Goal: Transaction & Acquisition: Purchase product/service

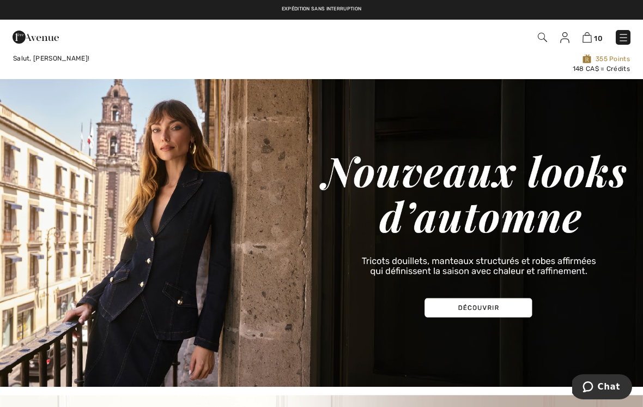
click at [618, 43] on img at bounding box center [623, 37] width 11 height 11
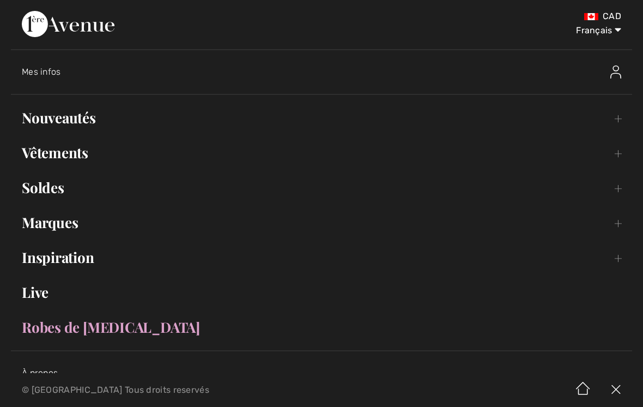
click at [422, 119] on link "Nouveautés Toggle submenu" at bounding box center [321, 118] width 621 height 24
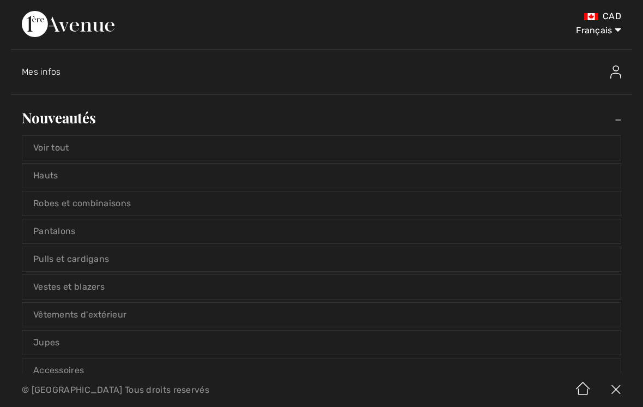
click at [420, 154] on link "Voir tout" at bounding box center [321, 148] width 598 height 24
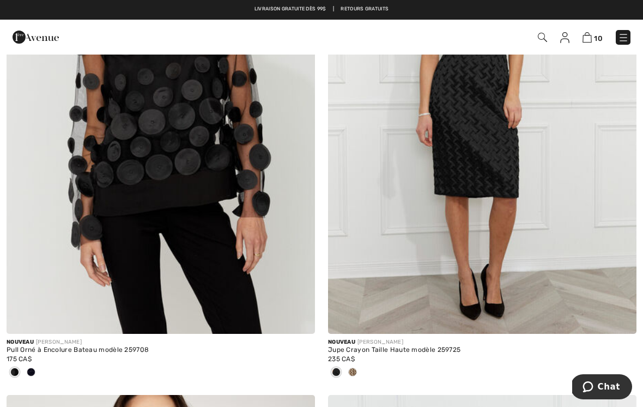
scroll to position [278, 0]
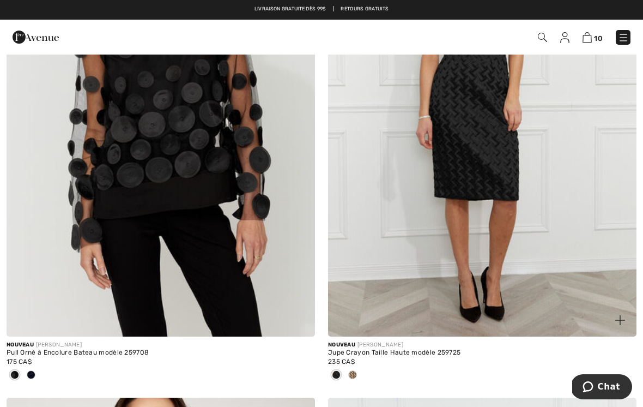
click at [354, 379] on div at bounding box center [352, 375] width 16 height 18
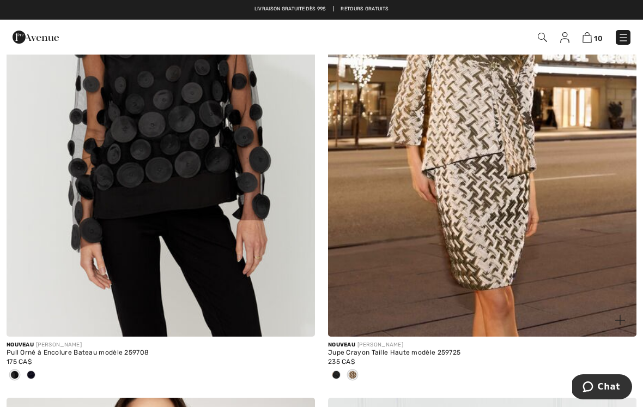
click at [360, 373] on div at bounding box center [352, 375] width 16 height 18
click at [340, 370] on div at bounding box center [336, 375] width 16 height 18
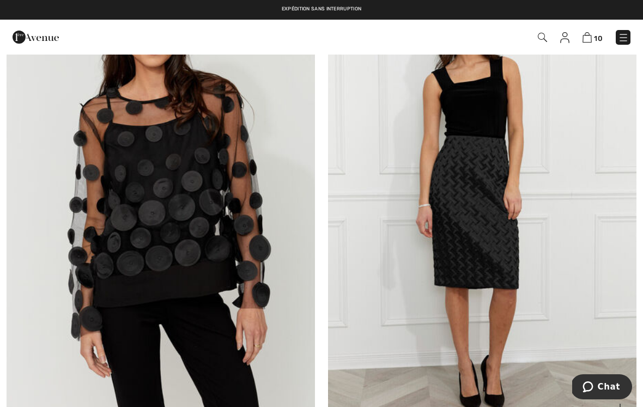
scroll to position [189, 0]
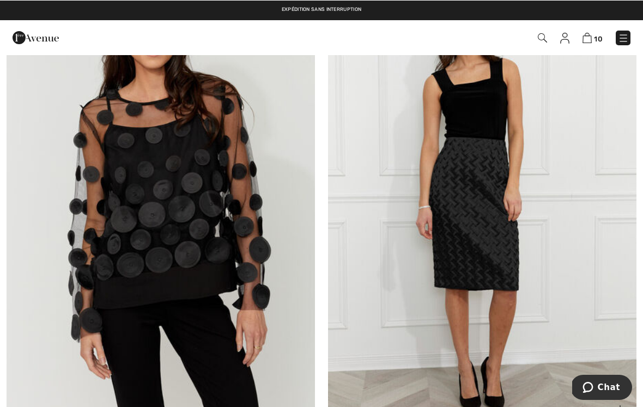
click at [486, 229] on img at bounding box center [482, 194] width 308 height 463
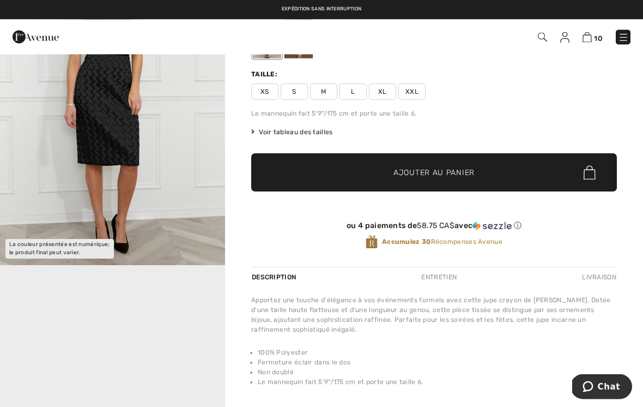
click at [119, 165] on img "1 / 1" at bounding box center [112, 97] width 225 height 338
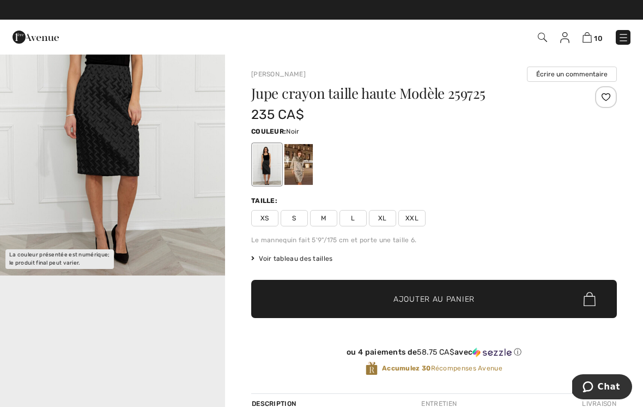
click at [440, 152] on div at bounding box center [434, 164] width 366 height 45
click at [419, 217] on span "XXL" at bounding box center [411, 218] width 27 height 16
click at [419, 301] on span "Ajouter au panier" at bounding box center [434, 298] width 81 height 11
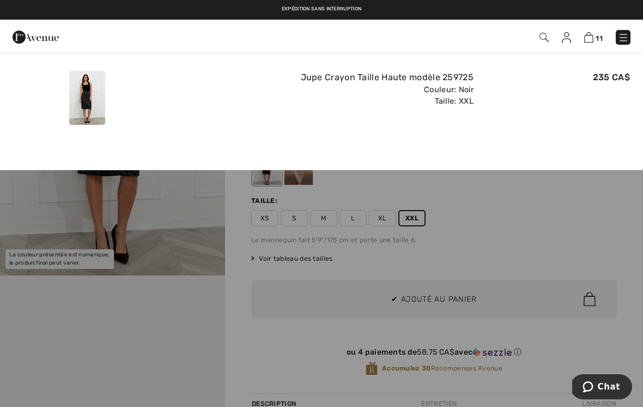
click at [474, 214] on div at bounding box center [321, 203] width 643 height 407
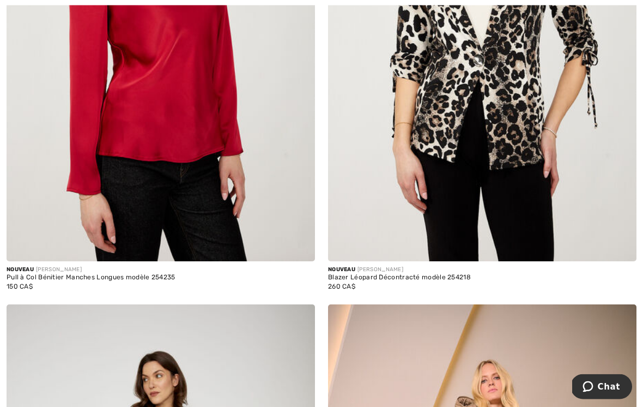
scroll to position [2424, 0]
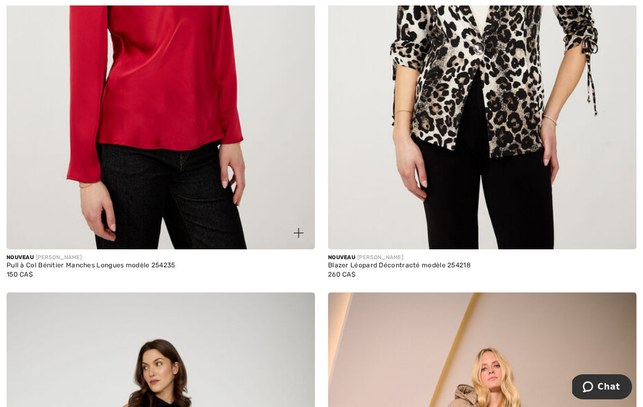
click at [225, 178] on img at bounding box center [161, 17] width 308 height 463
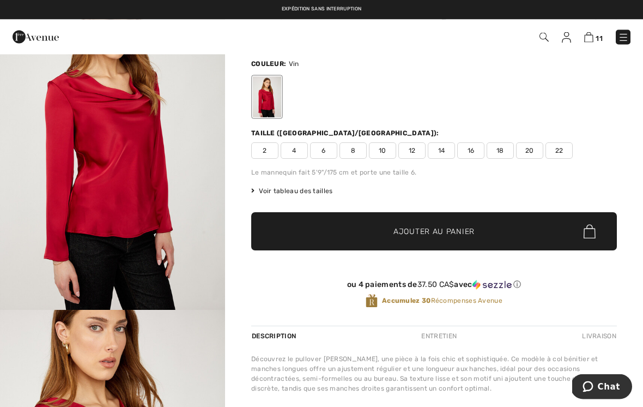
click at [122, 200] on img "1 / 4" at bounding box center [112, 141] width 225 height 338
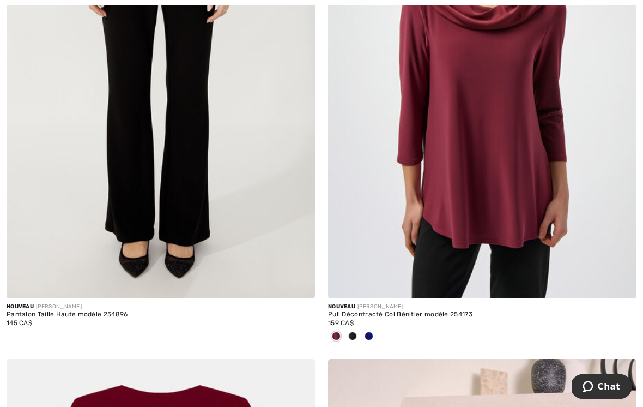
scroll to position [4535, 0]
click at [370, 327] on div at bounding box center [369, 336] width 16 height 18
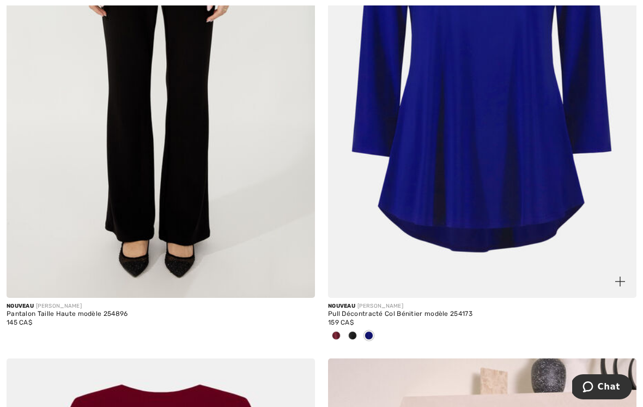
click at [355, 327] on div at bounding box center [352, 336] width 16 height 18
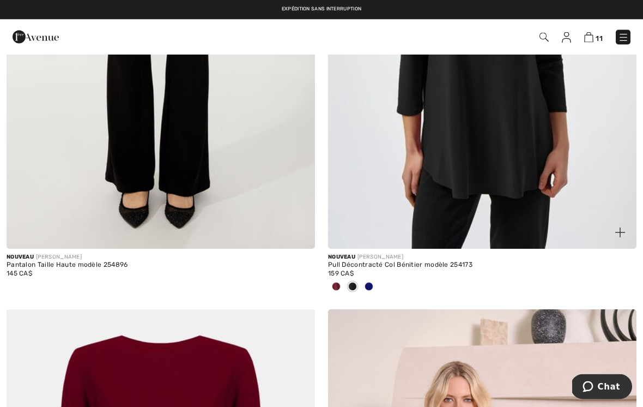
scroll to position [4523, 0]
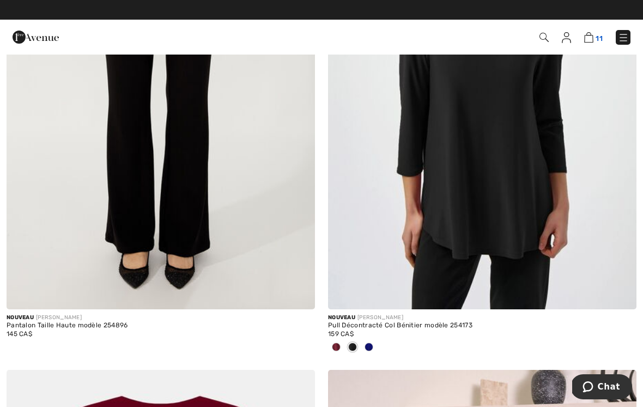
click at [593, 37] on img at bounding box center [588, 37] width 9 height 10
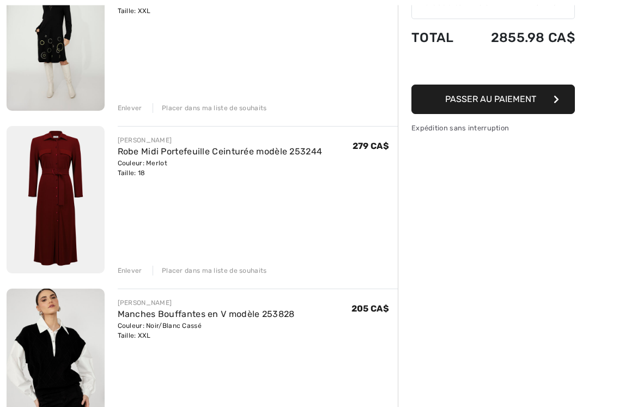
scroll to position [179, 0]
click at [204, 269] on div "Placer dans ma liste de souhaits" at bounding box center [210, 270] width 114 height 10
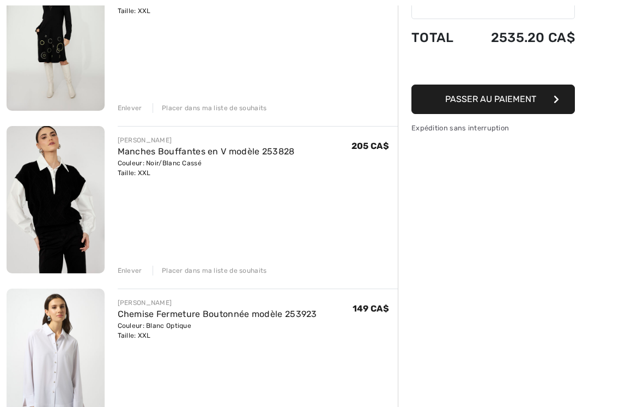
click at [246, 265] on div "Placer dans ma liste de souhaits" at bounding box center [210, 270] width 114 height 10
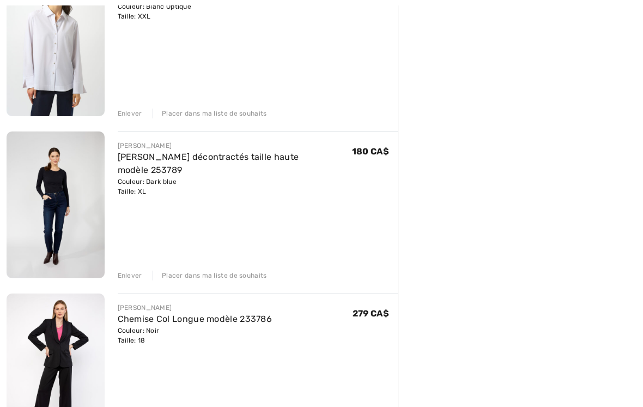
scroll to position [336, 0]
click at [239, 277] on div "Placer dans ma liste de souhaits" at bounding box center [210, 275] width 114 height 10
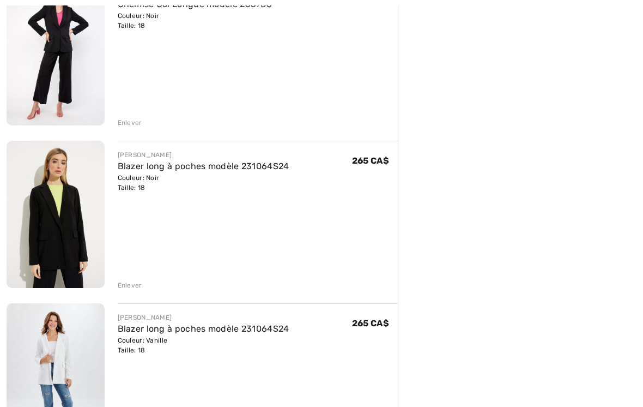
scroll to position [488, 0]
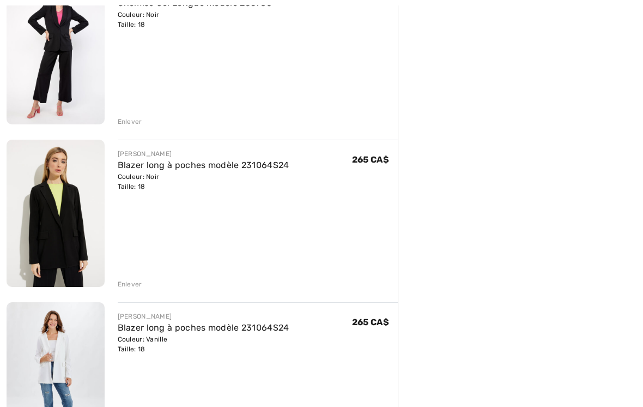
click at [136, 282] on div "Enlever" at bounding box center [130, 285] width 25 height 10
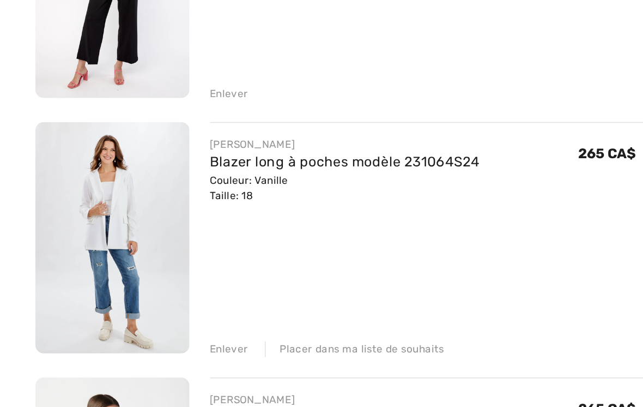
scroll to position [470, 0]
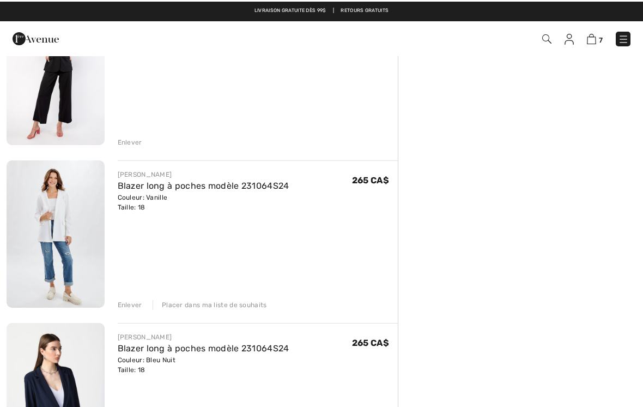
click at [235, 305] on div "Placer dans ma liste de souhaits" at bounding box center [210, 303] width 114 height 10
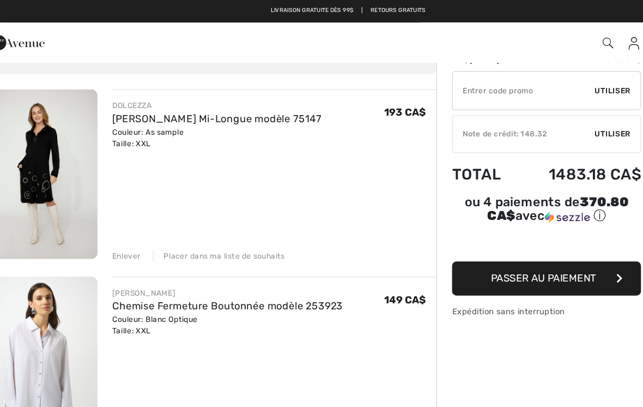
scroll to position [0, 0]
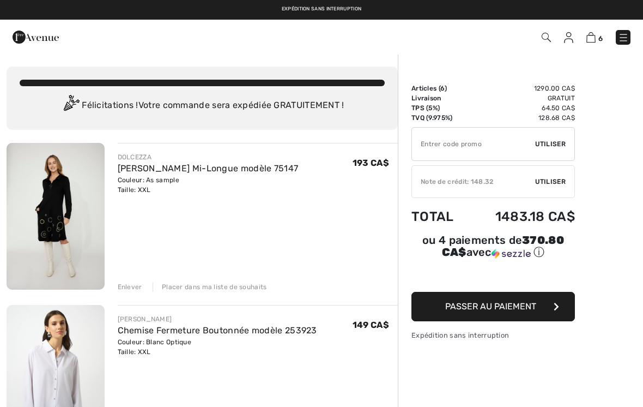
click at [626, 35] on img at bounding box center [623, 37] width 11 height 11
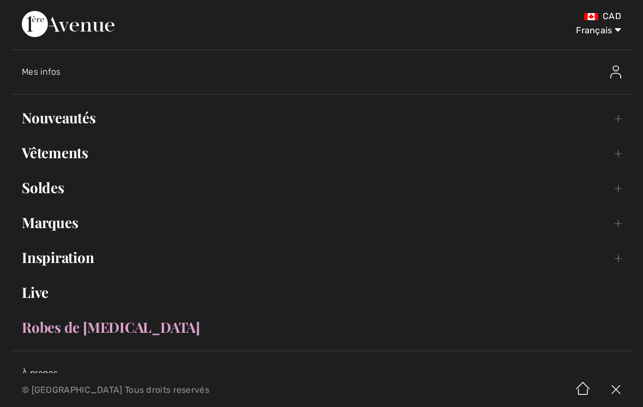
click at [300, 191] on link "Soldes Toggle submenu" at bounding box center [321, 188] width 621 height 24
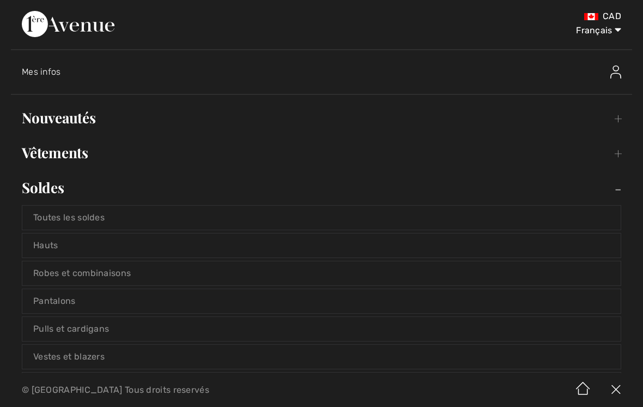
click at [300, 221] on link "Toutes les soldes" at bounding box center [321, 217] width 598 height 24
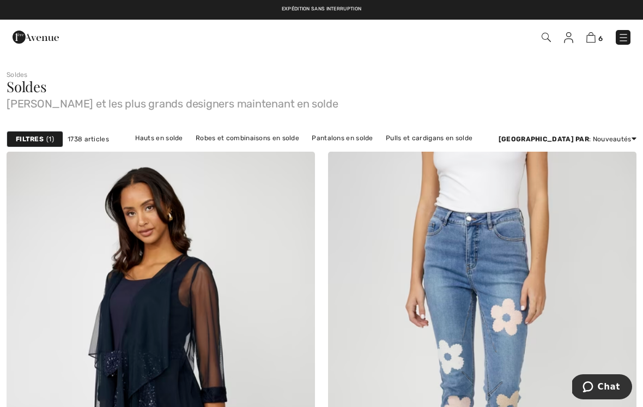
click at [37, 137] on strong "Filtres" at bounding box center [30, 139] width 28 height 10
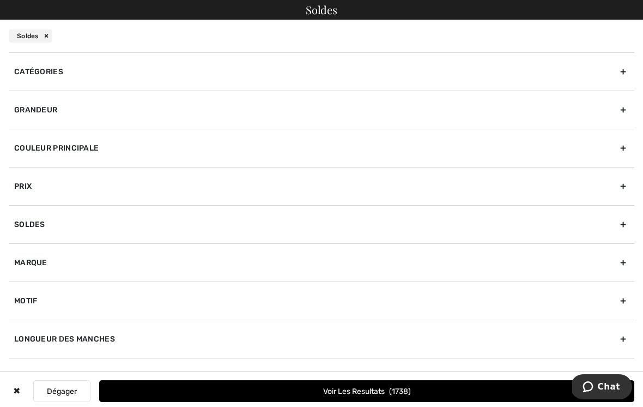
click at [622, 117] on div "Grandeur" at bounding box center [322, 109] width 626 height 38
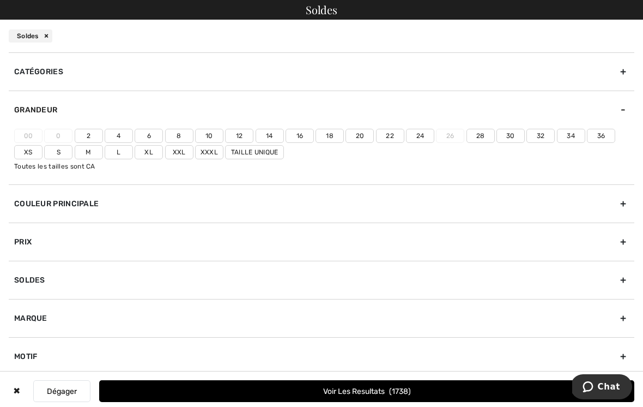
click at [216, 154] on label "Xxxl" at bounding box center [209, 152] width 28 height 14
click at [0, 0] on input"] "Xxxl" at bounding box center [0, 0] width 0 height 0
click at [182, 158] on label "Xxl" at bounding box center [179, 152] width 28 height 14
click at [0, 0] on input"] "Xxl" at bounding box center [0, 0] width 0 height 0
click at [336, 136] on label "18" at bounding box center [330, 136] width 28 height 14
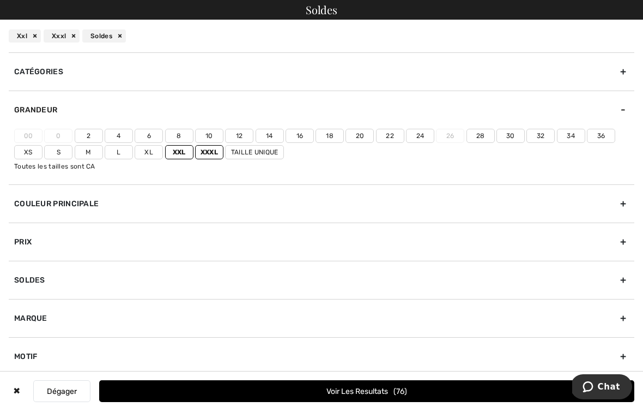
click at [0, 0] on input"] "18" at bounding box center [0, 0] width 0 height 0
click at [346, 389] on button "Voir les resultats 384" at bounding box center [366, 391] width 535 height 22
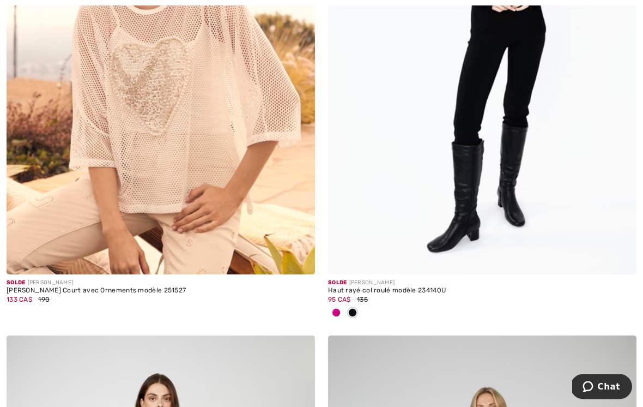
scroll to position [856, 0]
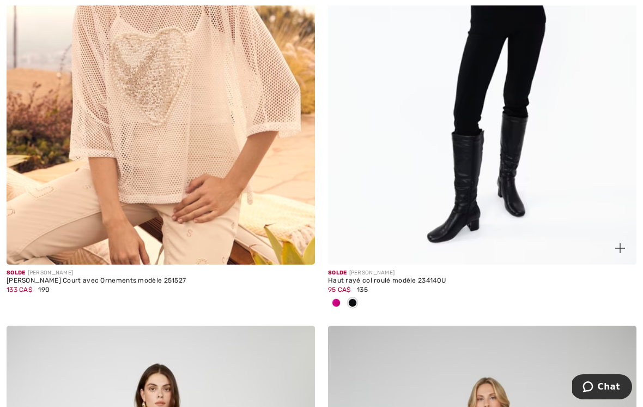
click at [343, 299] on div at bounding box center [336, 303] width 16 height 18
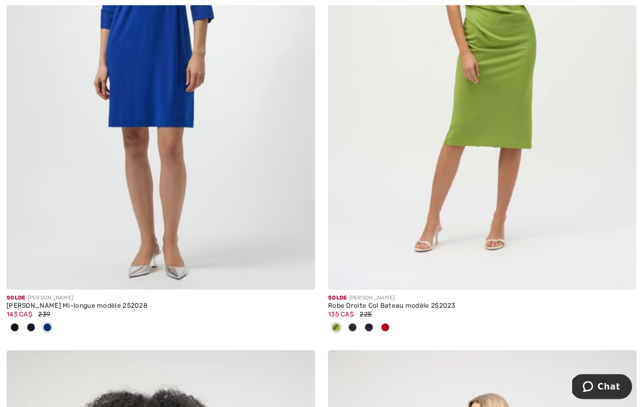
scroll to position [7876, 0]
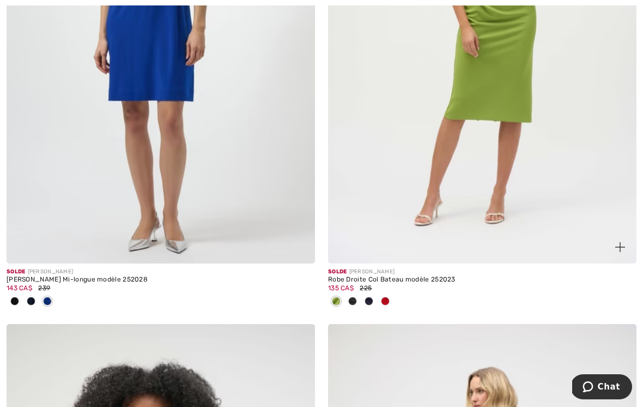
click at [385, 300] on div at bounding box center [385, 302] width 16 height 18
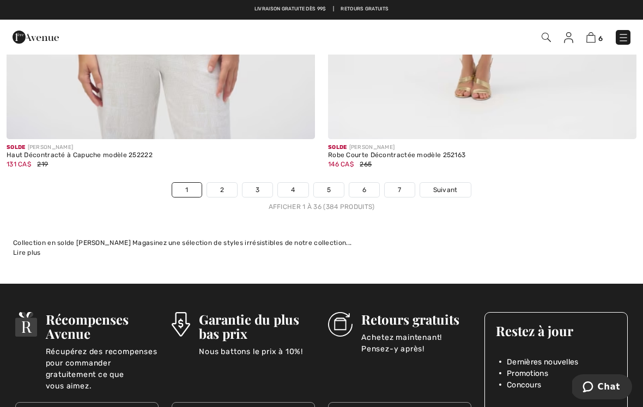
scroll to position [9567, 0]
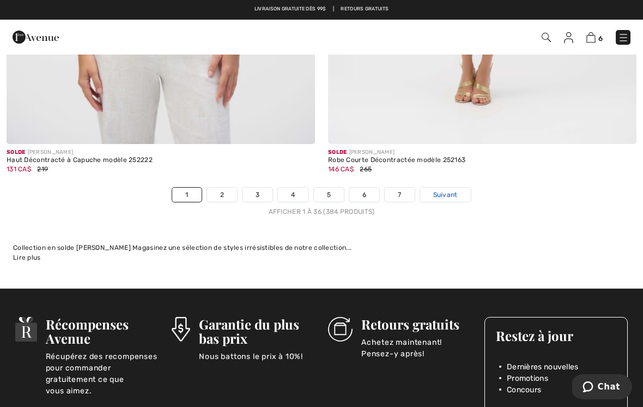
click at [452, 190] on span "Suivant" at bounding box center [445, 195] width 25 height 10
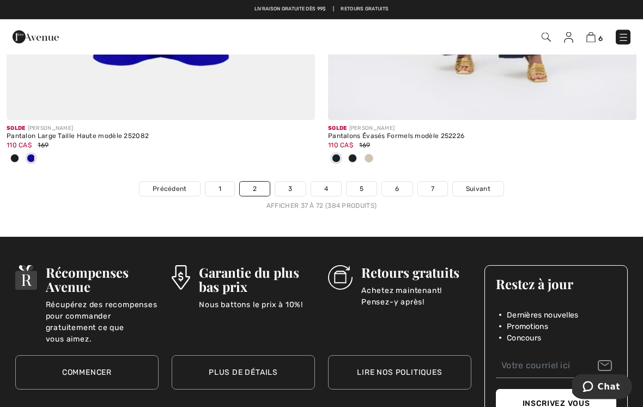
scroll to position [9502, 0]
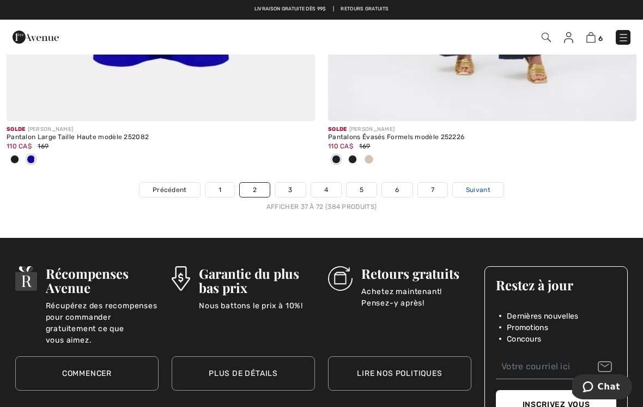
click at [484, 185] on span "Suivant" at bounding box center [478, 190] width 25 height 10
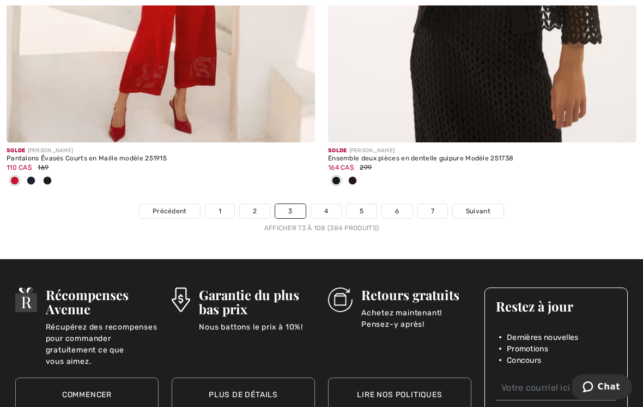
scroll to position [9447, 0]
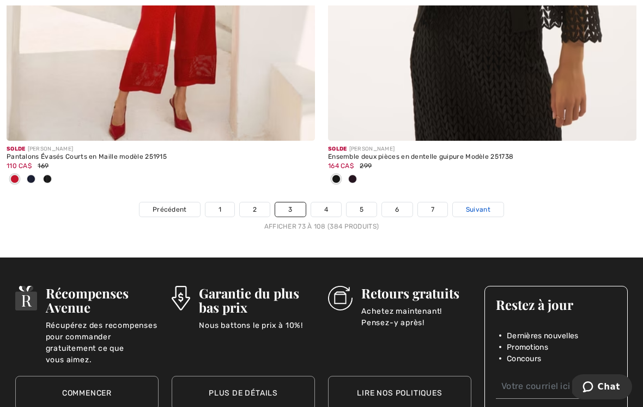
click at [487, 204] on span "Suivant" at bounding box center [478, 209] width 25 height 10
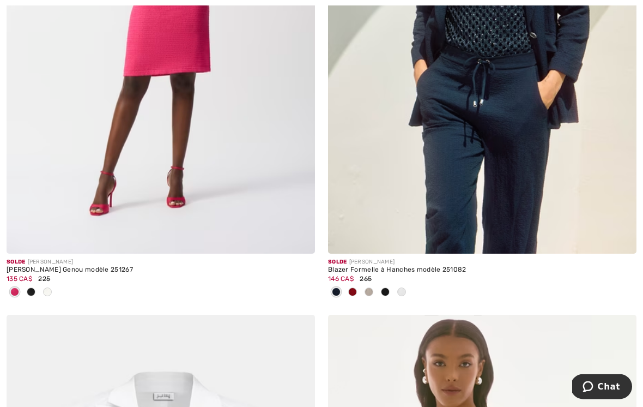
scroll to position [346, 0]
click at [508, 167] on img at bounding box center [482, 22] width 308 height 463
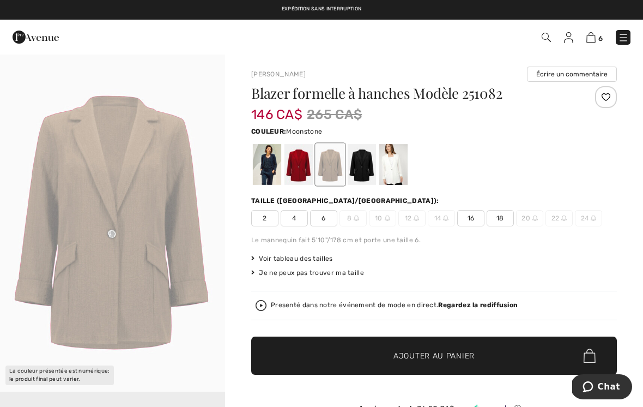
click at [362, 169] on div at bounding box center [362, 164] width 28 height 41
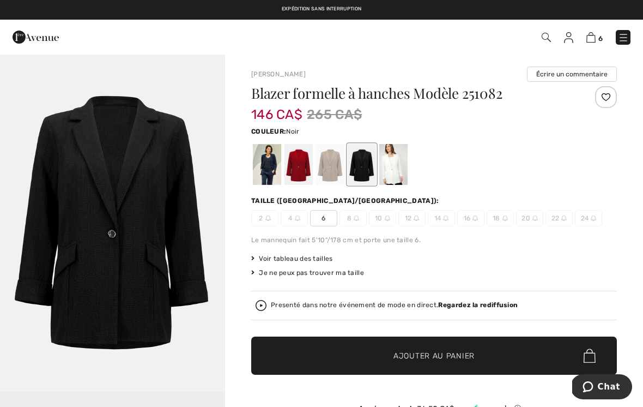
click at [329, 169] on div at bounding box center [330, 164] width 28 height 41
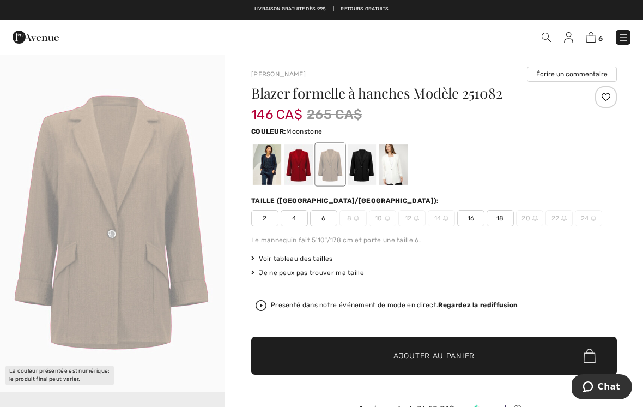
click at [399, 172] on div at bounding box center [393, 164] width 28 height 41
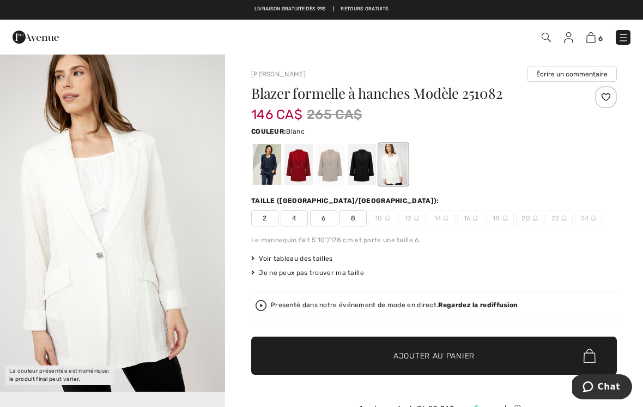
click at [267, 167] on div at bounding box center [267, 164] width 28 height 41
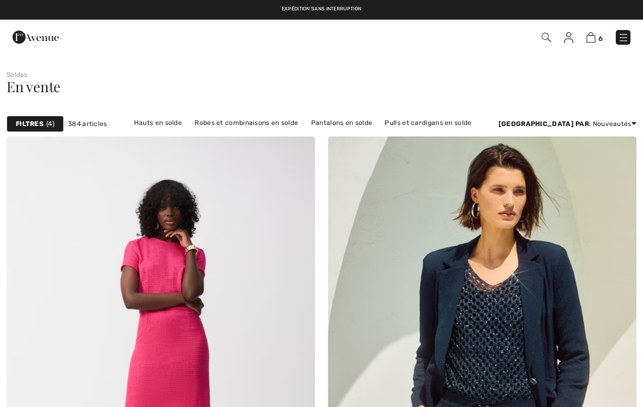
scroll to position [362, 0]
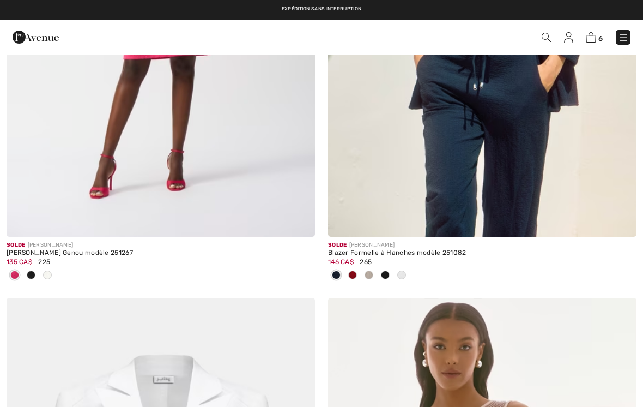
checkbox input "true"
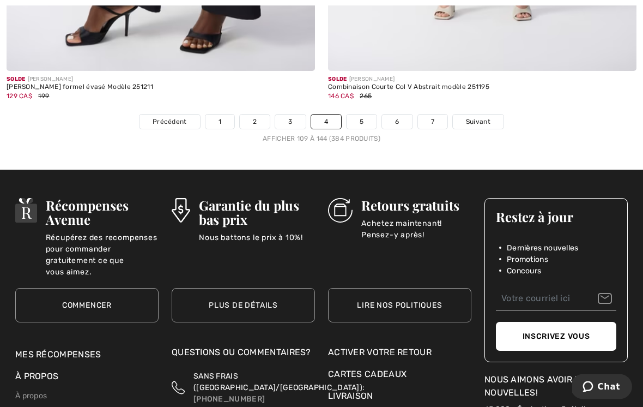
scroll to position [9606, 0]
click at [484, 117] on span "Suivant" at bounding box center [478, 122] width 25 height 10
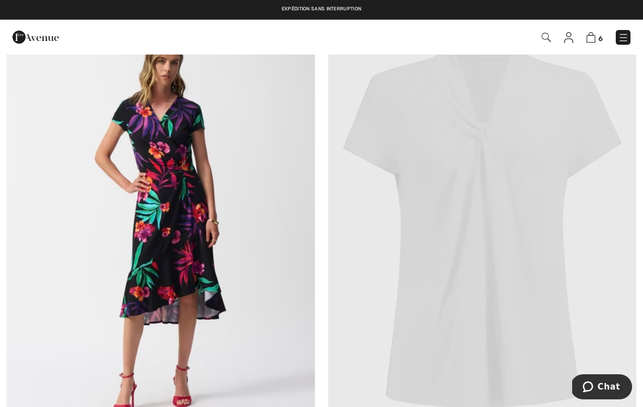
scroll to position [5394, 0]
click at [485, 223] on img at bounding box center [482, 221] width 308 height 463
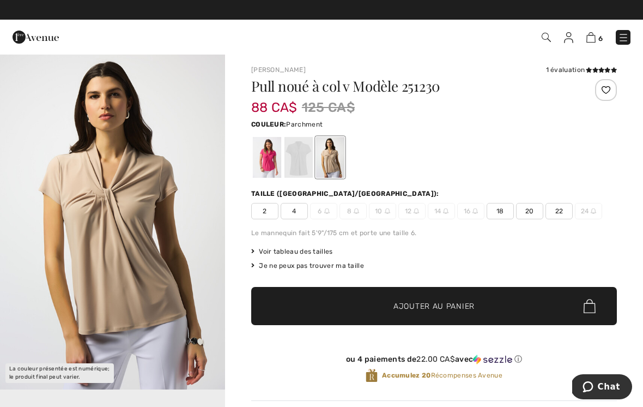
scroll to position [2, 0]
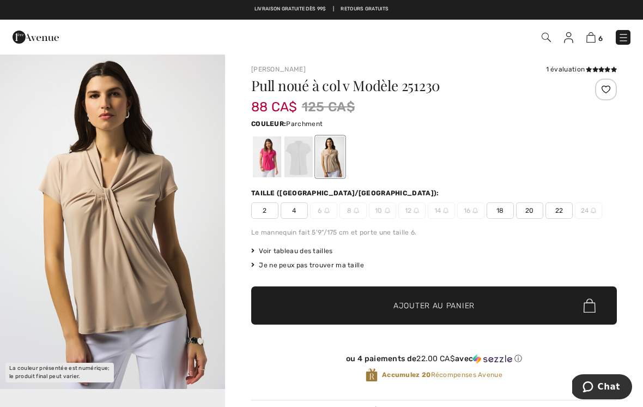
click at [301, 146] on div at bounding box center [299, 156] width 28 height 41
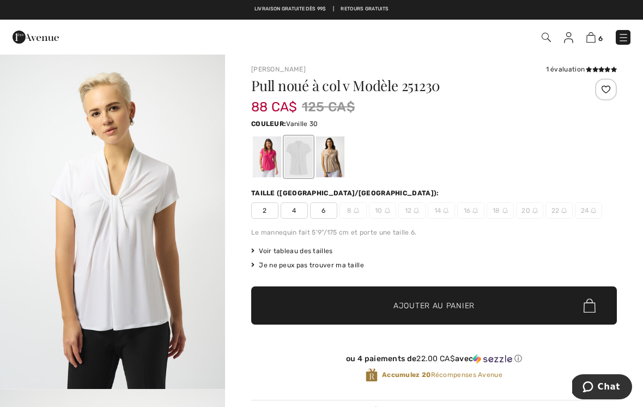
click at [271, 158] on div at bounding box center [267, 156] width 28 height 41
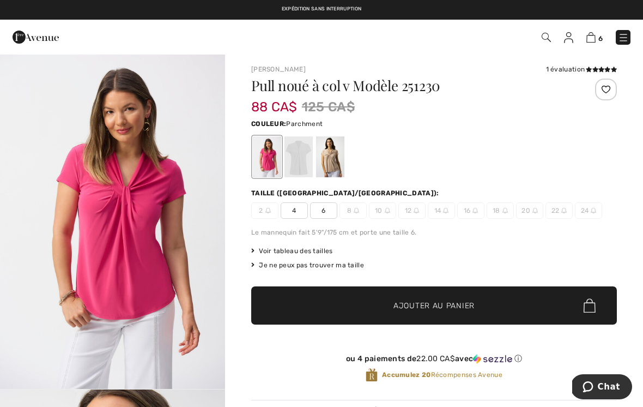
click at [341, 157] on div at bounding box center [330, 156] width 28 height 41
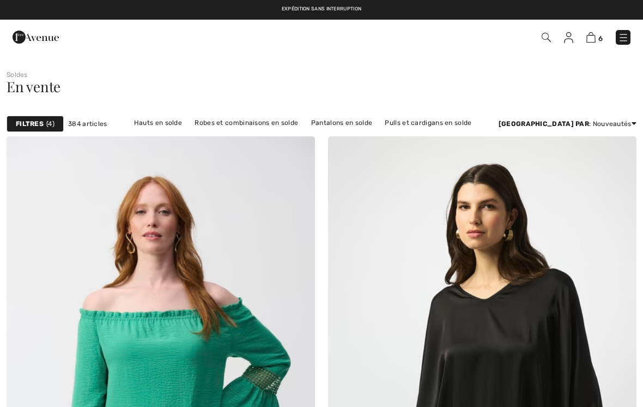
checkbox input "true"
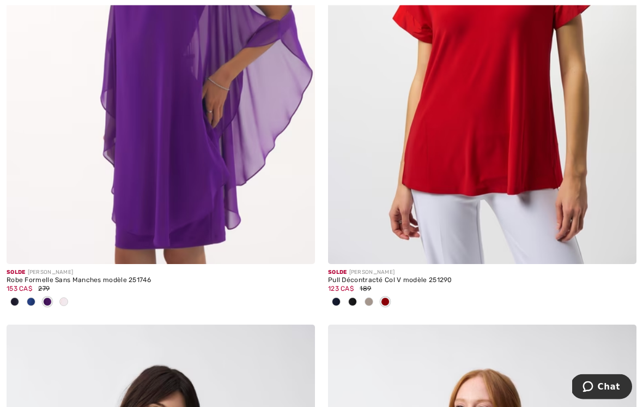
scroll to position [7803, 0]
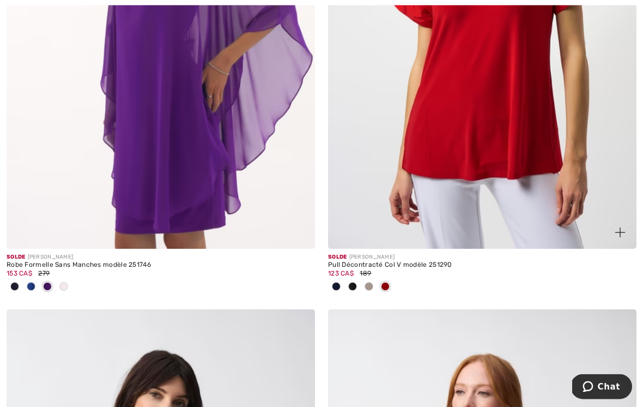
click at [521, 158] on img at bounding box center [482, 17] width 308 height 463
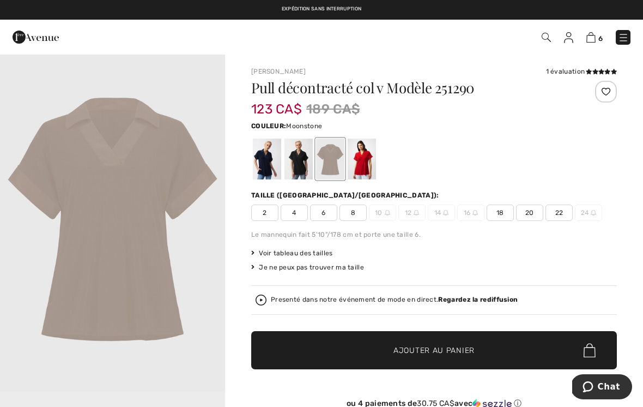
click at [302, 159] on div at bounding box center [299, 158] width 28 height 41
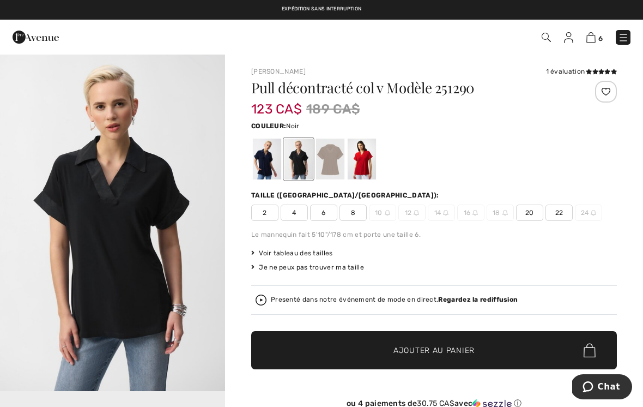
click at [536, 213] on span "20" at bounding box center [529, 212] width 27 height 16
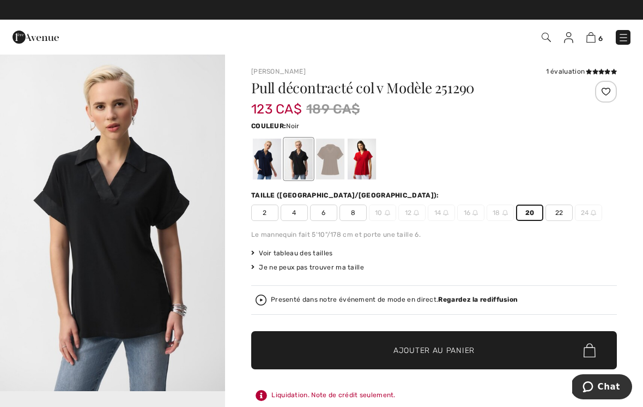
click at [553, 215] on span "22" at bounding box center [559, 212] width 27 height 16
click at [539, 210] on span "20" at bounding box center [529, 212] width 27 height 16
click at [424, 349] on span "Ajouter au panier" at bounding box center [434, 349] width 81 height 11
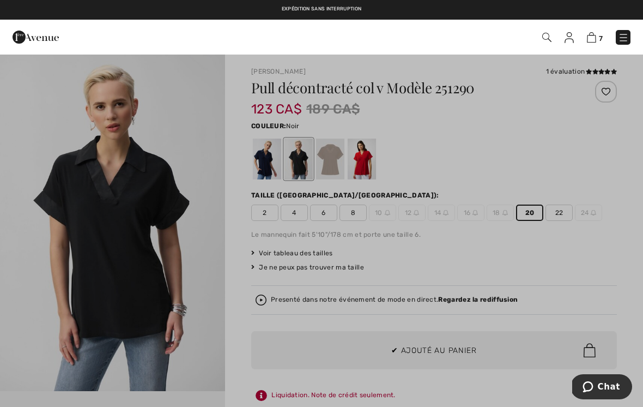
click at [467, 264] on div at bounding box center [321, 203] width 643 height 407
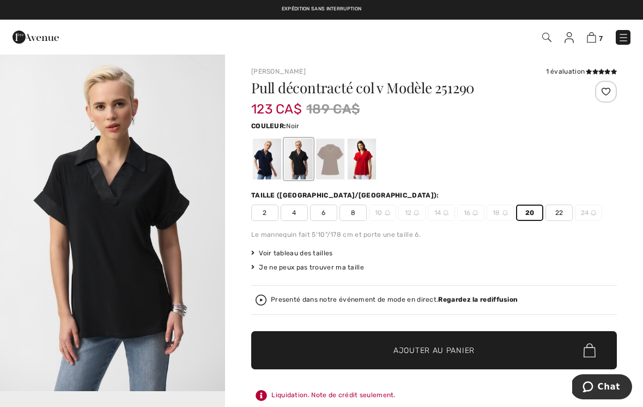
click at [367, 159] on div at bounding box center [362, 158] width 28 height 41
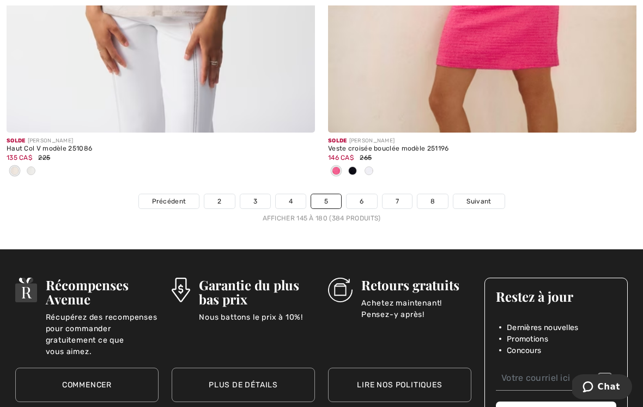
scroll to position [9512, 0]
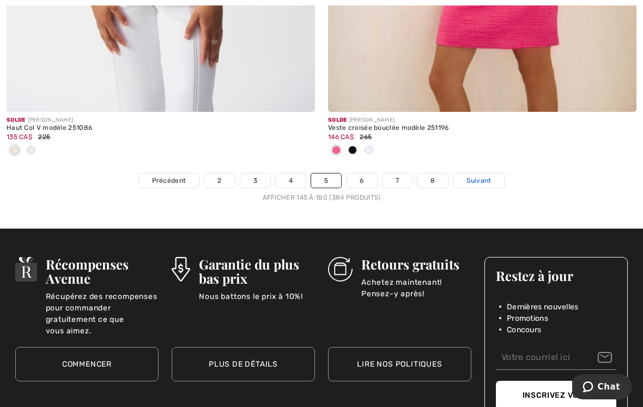
click at [477, 179] on link "Suivant" at bounding box center [478, 180] width 51 height 14
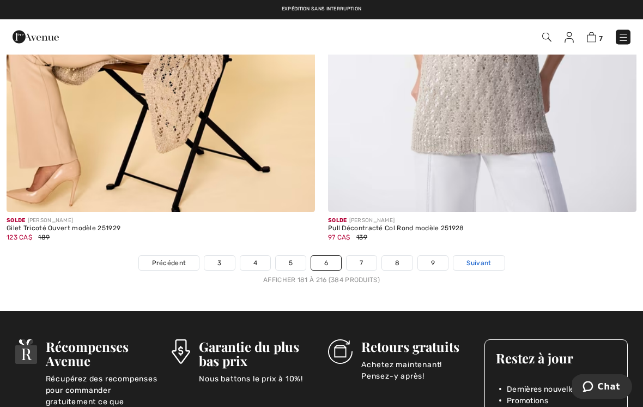
scroll to position [9465, 0]
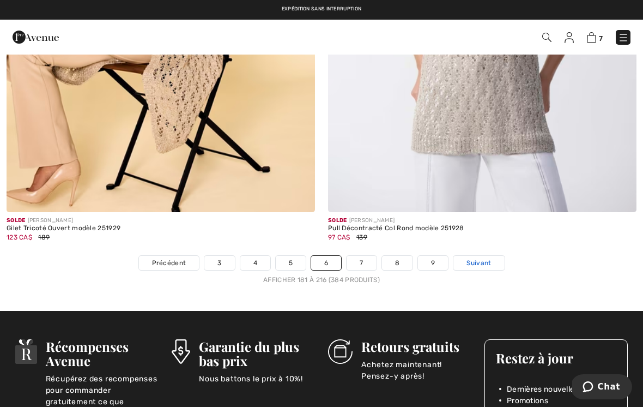
click at [487, 258] on span "Suivant" at bounding box center [479, 263] width 25 height 10
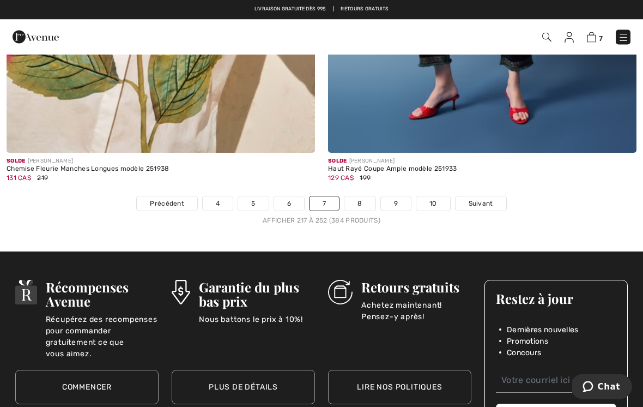
scroll to position [9453, 0]
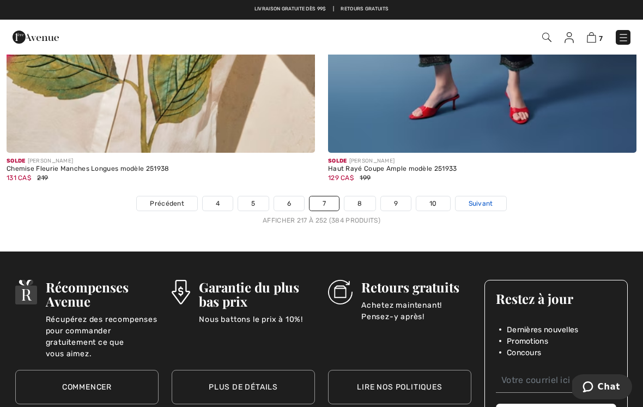
click at [495, 196] on link "Suivant" at bounding box center [481, 203] width 51 height 14
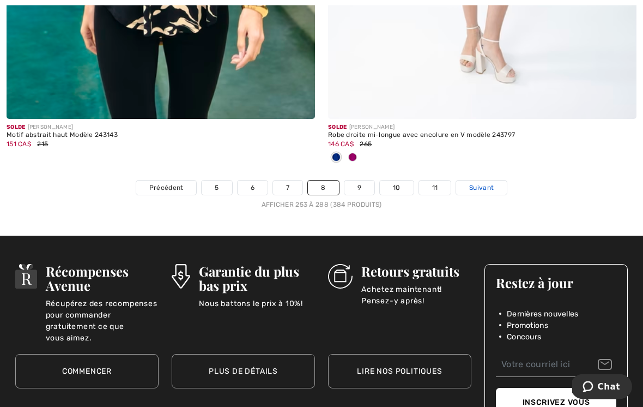
scroll to position [9469, 0]
click at [491, 183] on span "Suivant" at bounding box center [481, 188] width 25 height 10
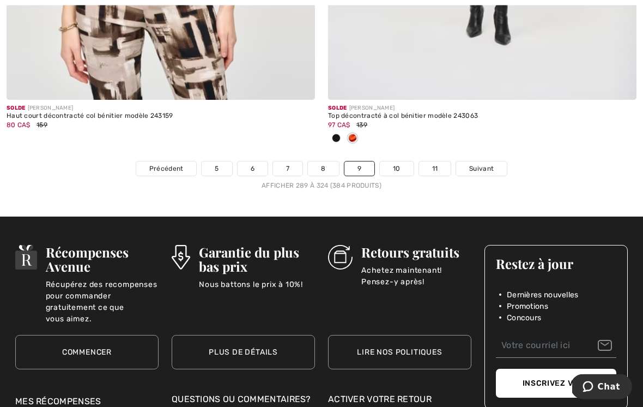
scroll to position [9560, 0]
click at [491, 164] on span "Suivant" at bounding box center [481, 169] width 25 height 10
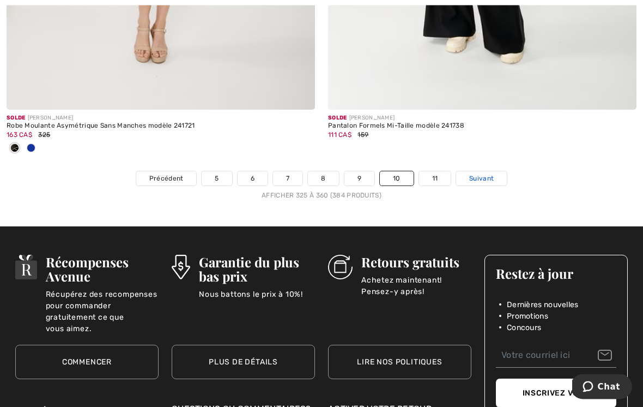
scroll to position [9586, 0]
click at [487, 173] on span "Suivant" at bounding box center [481, 178] width 25 height 10
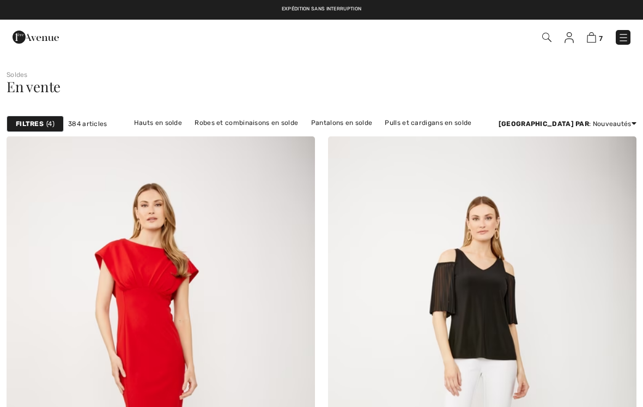
checkbox input "true"
click at [568, 41] on img at bounding box center [569, 37] width 9 height 11
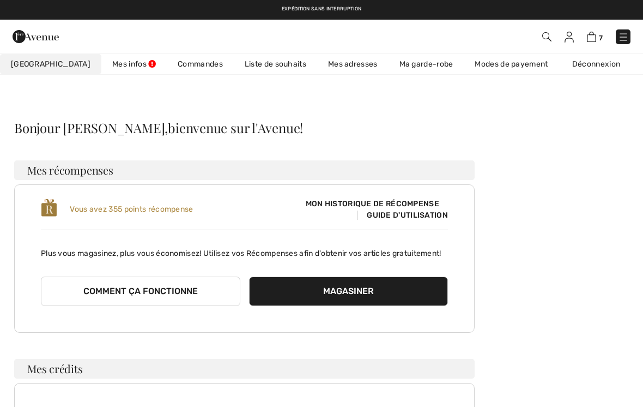
checkbox input "true"
click at [402, 66] on link "Ma garde-robe" at bounding box center [427, 64] width 76 height 20
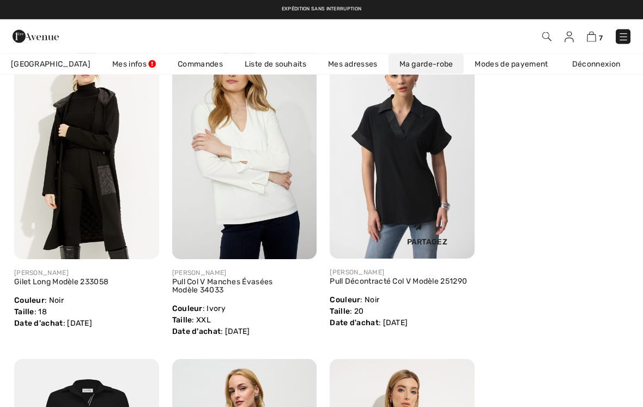
scroll to position [494, 0]
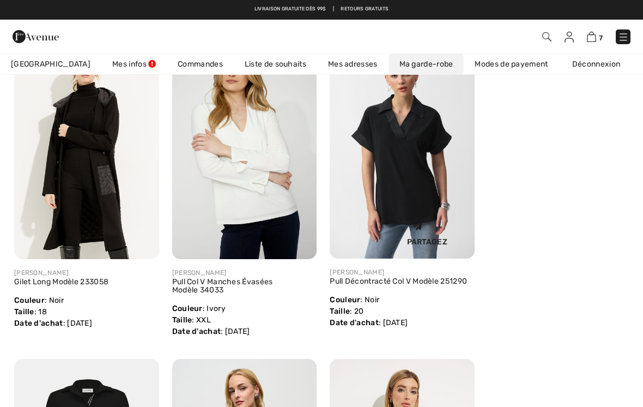
click at [440, 195] on img at bounding box center [402, 149] width 145 height 217
